Goal: Task Accomplishment & Management: Manage account settings

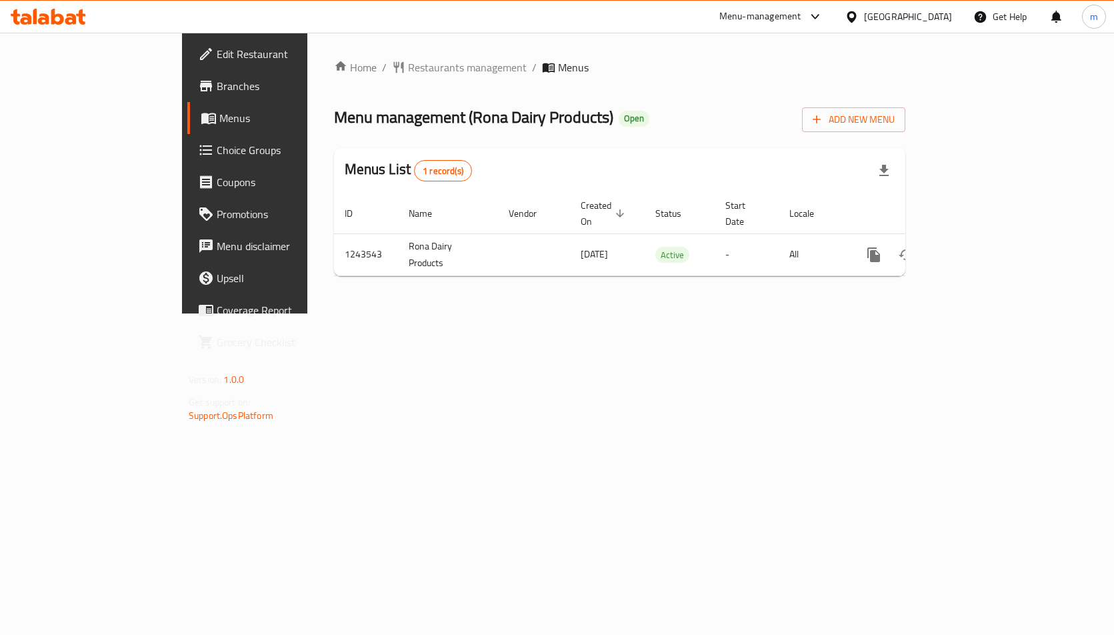
click at [217, 152] on span "Choice Groups" at bounding box center [287, 150] width 141 height 16
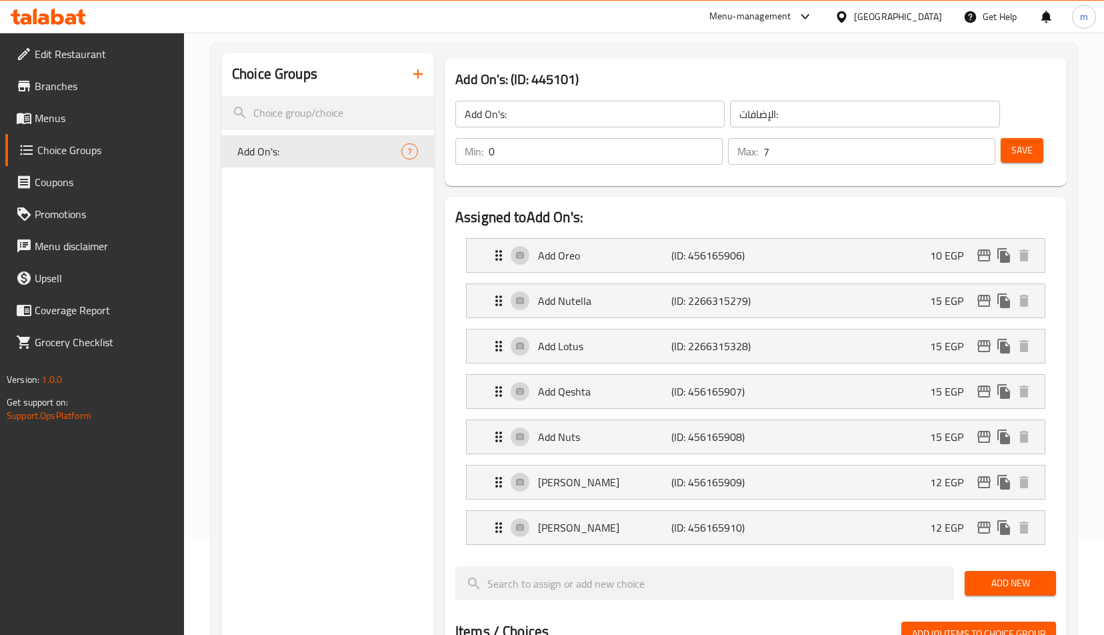
scroll to position [67, 0]
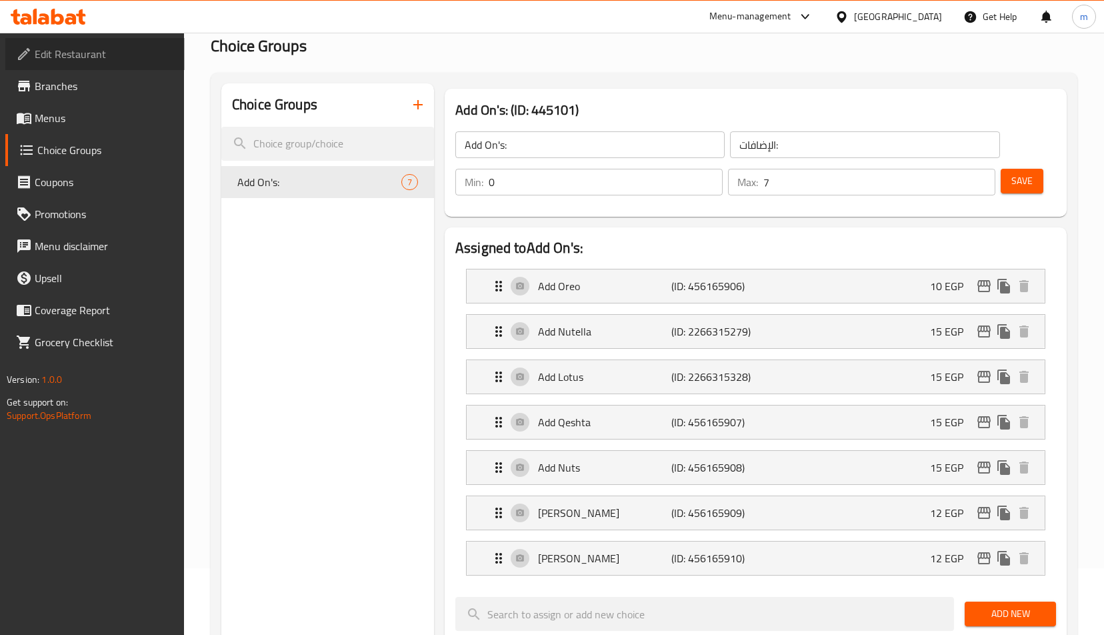
click at [53, 58] on span "Edit Restaurant" at bounding box center [104, 54] width 139 height 16
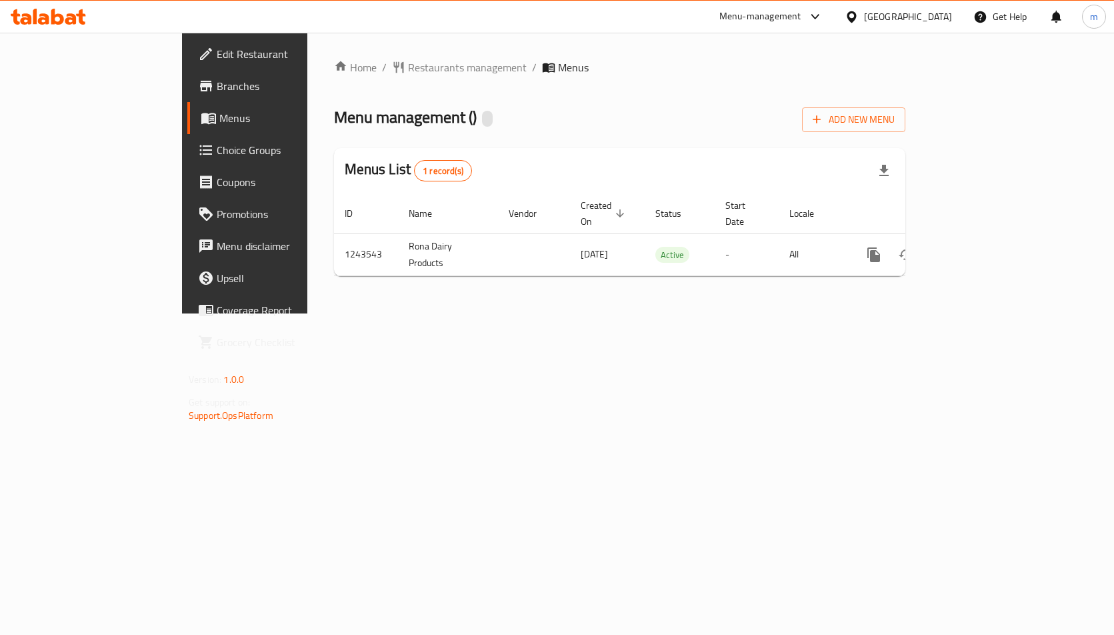
click at [217, 143] on span "Choice Groups" at bounding box center [287, 150] width 141 height 16
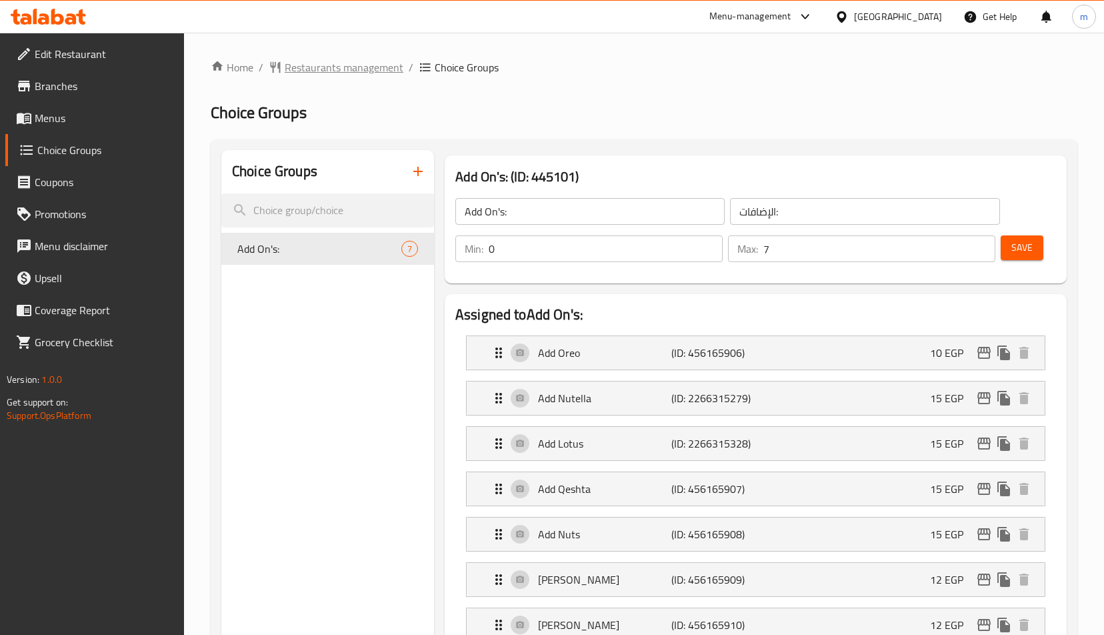
click at [282, 67] on icon "breadcrumb" at bounding box center [275, 67] width 13 height 13
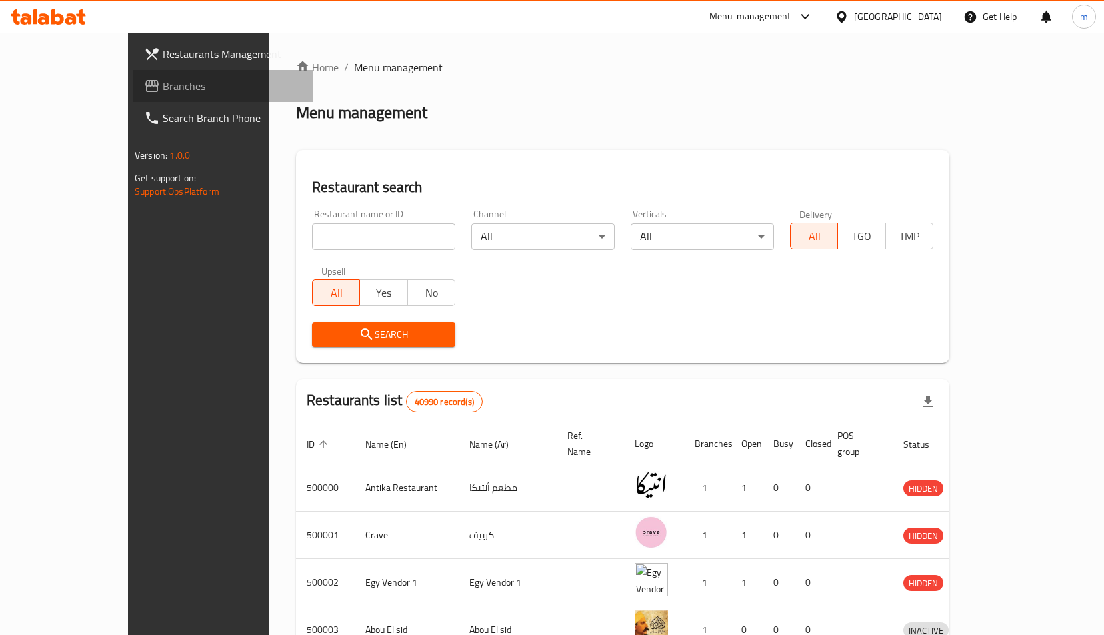
click at [163, 83] on span "Branches" at bounding box center [232, 86] width 139 height 16
